Goal: Task Accomplishment & Management: Manage account settings

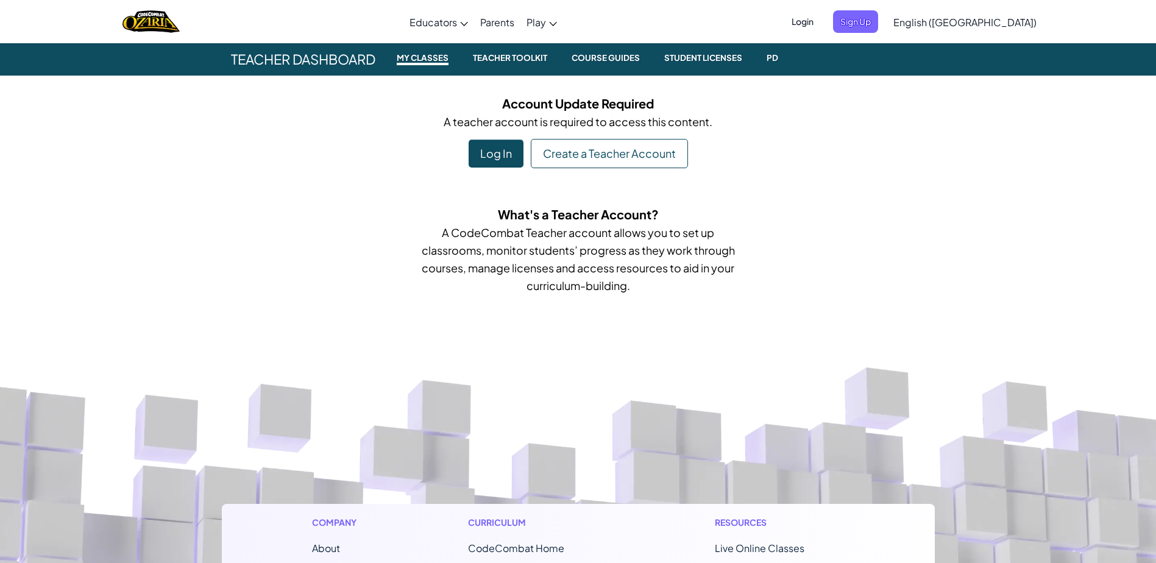
click at [486, 157] on div "Log In" at bounding box center [496, 154] width 55 height 28
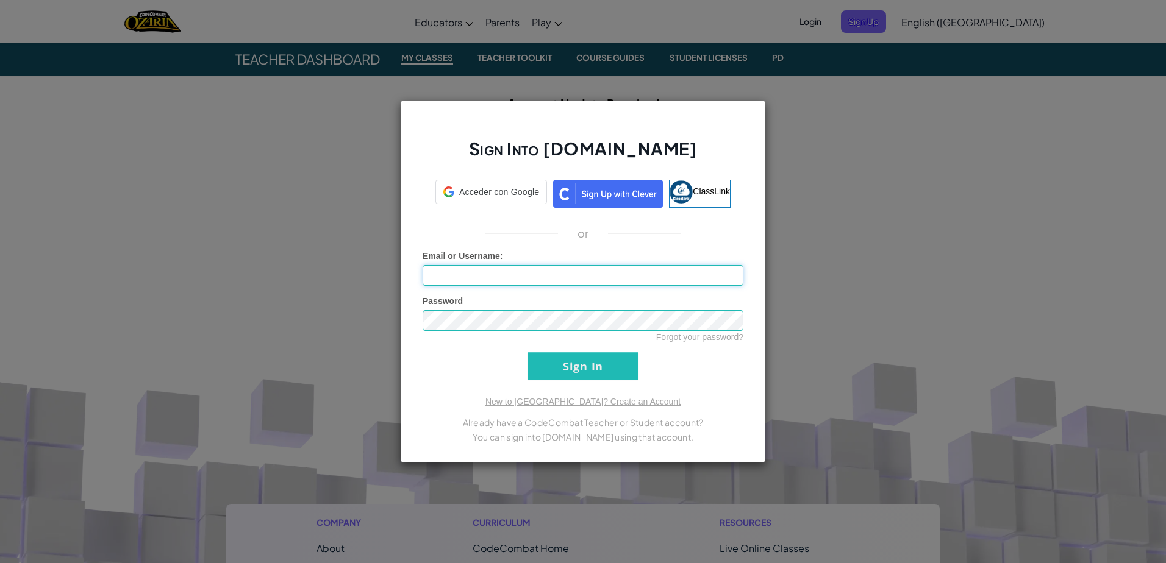
type input "[EMAIL_ADDRESS][DOMAIN_NAME]"
click at [569, 368] on input "Sign In" at bounding box center [582, 365] width 111 height 27
